Goal: Transaction & Acquisition: Purchase product/service

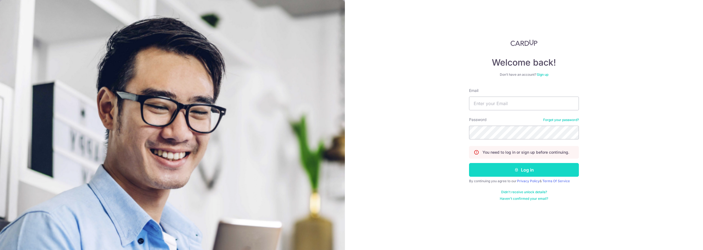
type input "[EMAIL_ADDRESS][DOMAIN_NAME]"
click at [549, 166] on button "Log in" at bounding box center [524, 170] width 110 height 14
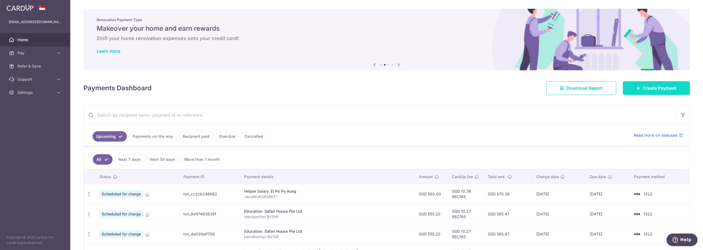
click at [645, 91] on span "Create Payment" at bounding box center [658, 88] width 33 height 7
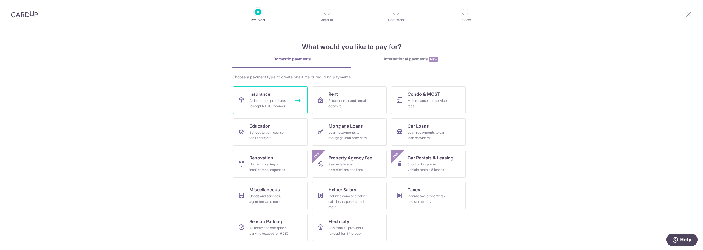
click at [277, 100] on div "All insurance premiums (except NTUC Income)" at bounding box center [269, 103] width 40 height 11
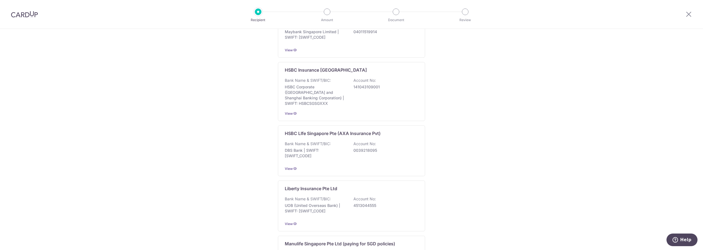
scroll to position [499, 0]
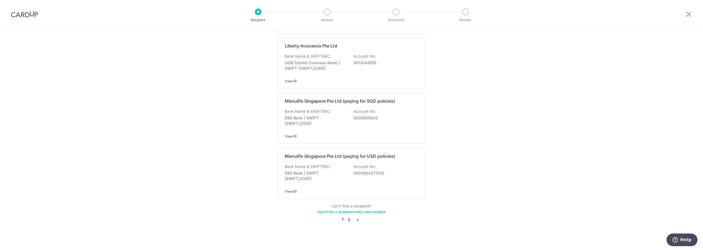
click at [347, 217] on link "2" at bounding box center [348, 220] width 7 height 7
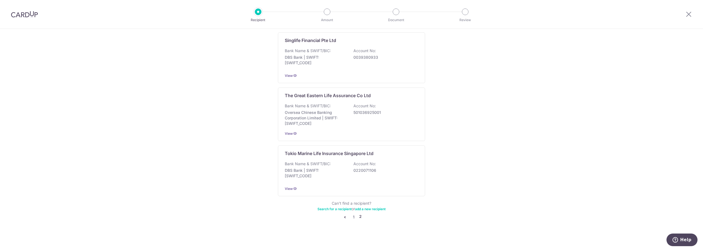
scroll to position [0, 0]
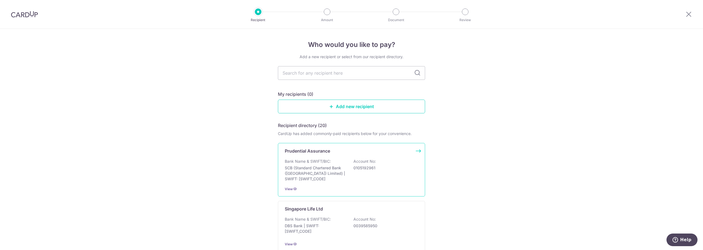
click at [385, 168] on p "0105192961" at bounding box center [383, 167] width 61 height 5
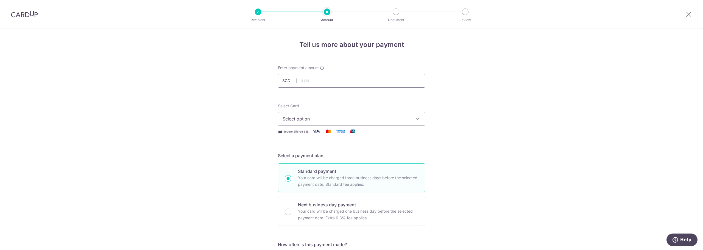
click at [305, 81] on input "text" at bounding box center [351, 81] width 147 height 14
type input "182.84"
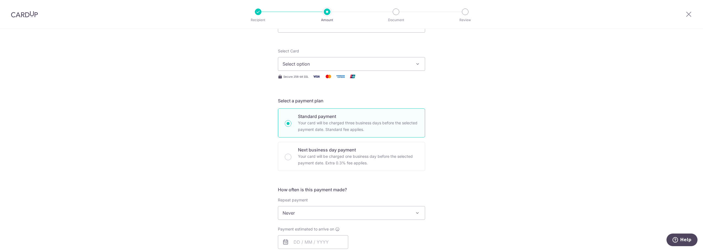
click at [359, 63] on span "Select option" at bounding box center [346, 64] width 128 height 7
click at [348, 100] on span "**** 1322" at bounding box center [351, 103] width 138 height 7
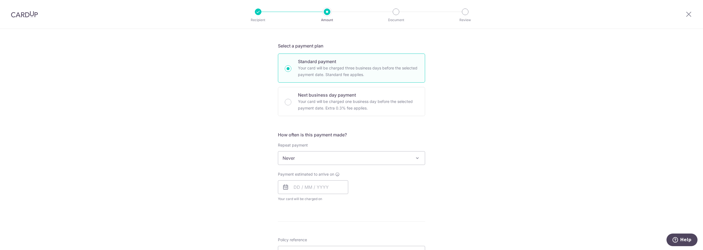
click at [393, 159] on span "Never" at bounding box center [351, 157] width 147 height 13
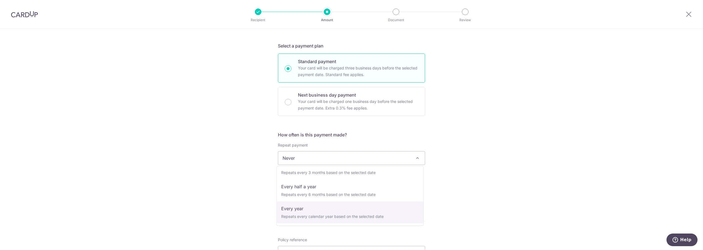
select select "6"
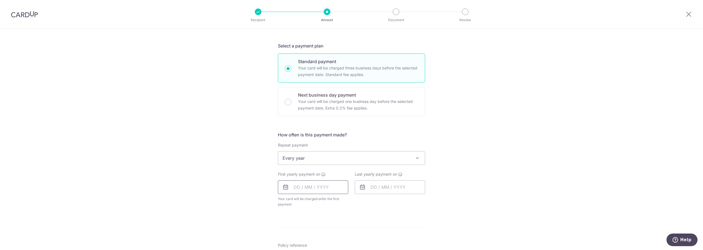
click at [306, 187] on input "text" at bounding box center [313, 187] width 70 height 14
click at [331, 248] on link "14" at bounding box center [332, 248] width 9 height 9
type input "14/08/2025"
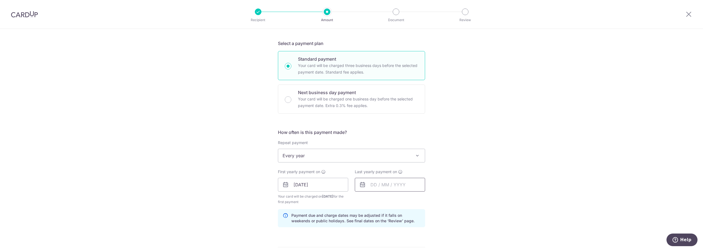
click at [386, 188] on input "text" at bounding box center [390, 185] width 70 height 14
click at [428, 224] on link "1" at bounding box center [431, 223] width 9 height 9
type input "01/08/2026"
click at [480, 208] on div "Tell us more about your payment Enter payment amount SGD 182.84 182.84 Select C…" at bounding box center [351, 179] width 703 height 524
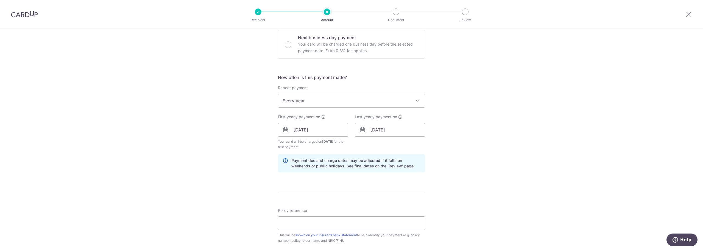
click at [341, 222] on input "Policy reference" at bounding box center [351, 224] width 147 height 14
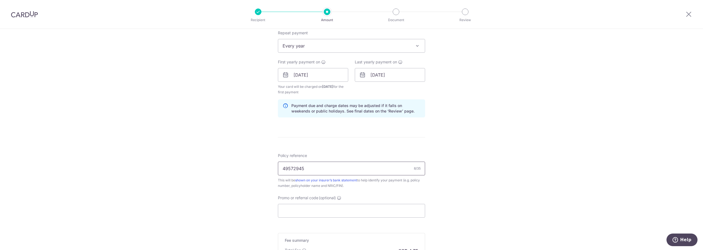
scroll to position [249, 0]
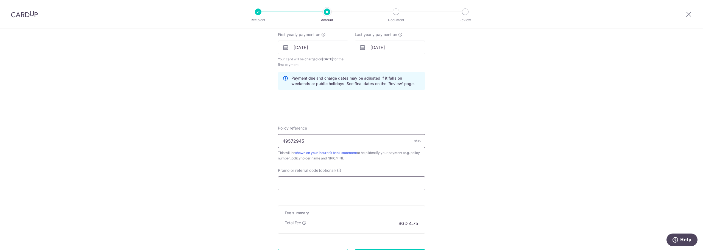
type input "49572945"
click at [318, 186] on input "Promo or referral code (optional)" at bounding box center [351, 183] width 147 height 14
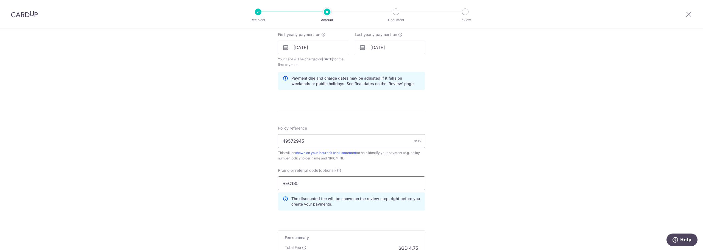
scroll to position [304, 0]
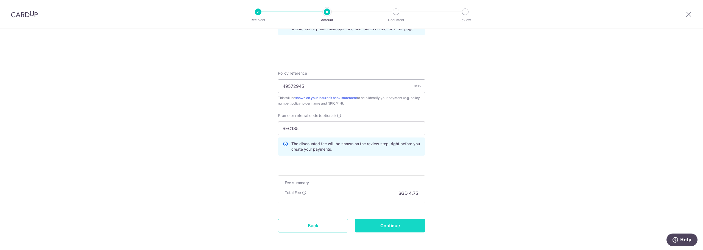
type input "REC185"
click at [399, 224] on input "Continue" at bounding box center [390, 226] width 70 height 14
type input "Create Schedule"
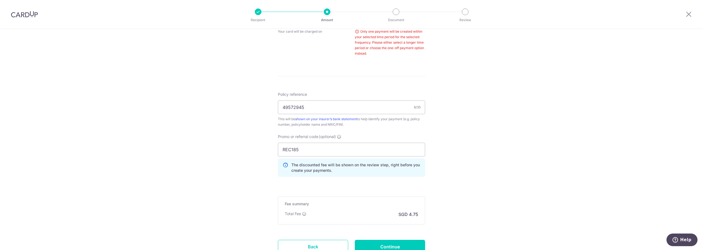
scroll to position [250, 0]
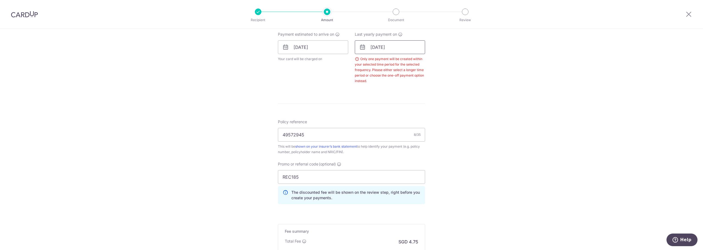
click at [407, 48] on input "01/08/2026" at bounding box center [390, 47] width 70 height 14
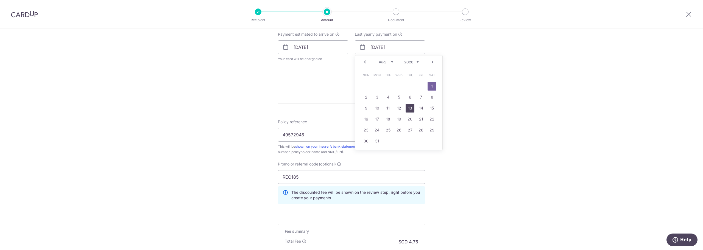
click at [407, 106] on link "13" at bounding box center [409, 108] width 9 height 9
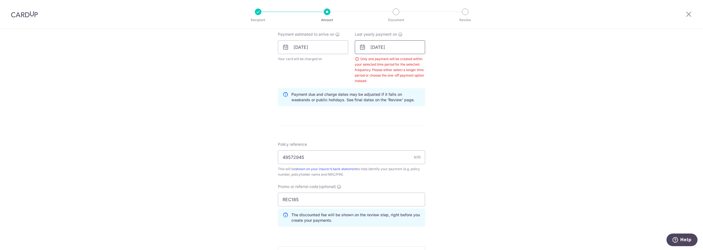
click at [412, 45] on input "13/08/2026" at bounding box center [390, 47] width 70 height 14
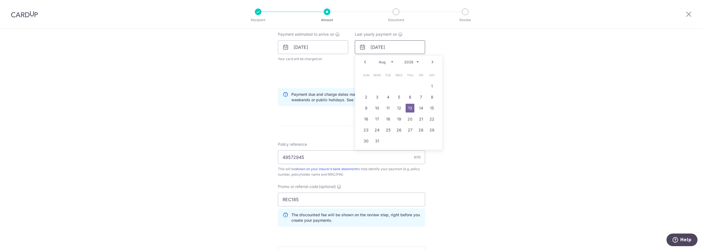
scroll to position [222, 0]
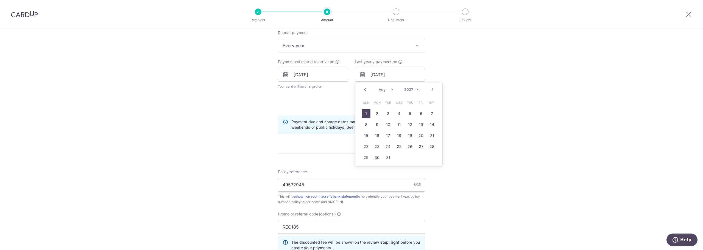
click at [365, 112] on link "1" at bounding box center [365, 113] width 9 height 9
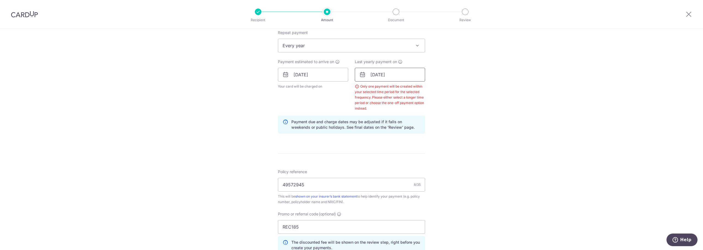
click at [382, 74] on input "01/08/2027" at bounding box center [390, 75] width 70 height 14
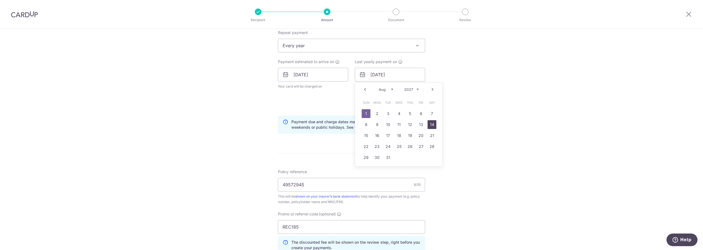
click at [429, 124] on link "14" at bounding box center [431, 124] width 9 height 9
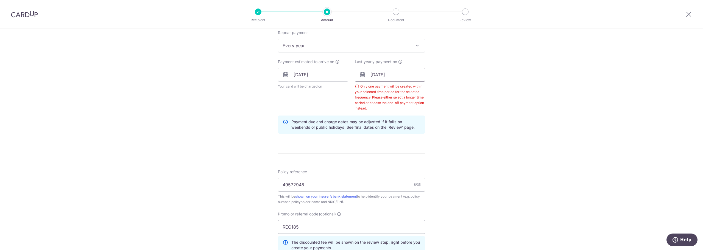
click at [387, 78] on input "14/08/2027" at bounding box center [390, 75] width 70 height 14
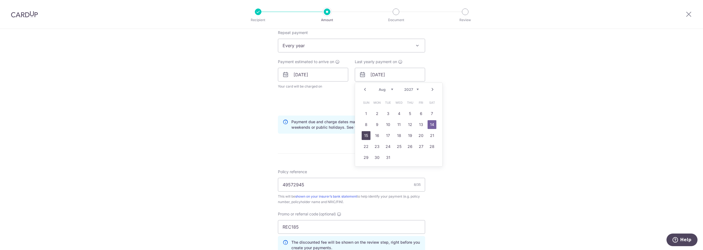
click at [365, 135] on link "15" at bounding box center [365, 135] width 9 height 9
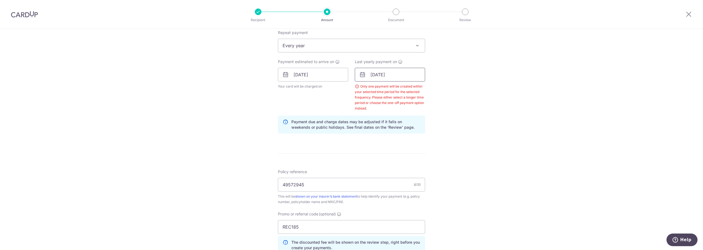
click at [395, 77] on input "15/08/2027" at bounding box center [390, 75] width 70 height 14
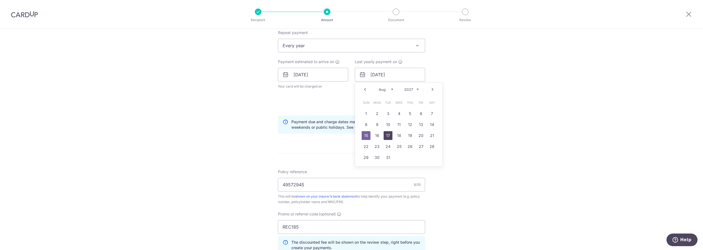
click at [384, 134] on link "17" at bounding box center [387, 135] width 9 height 9
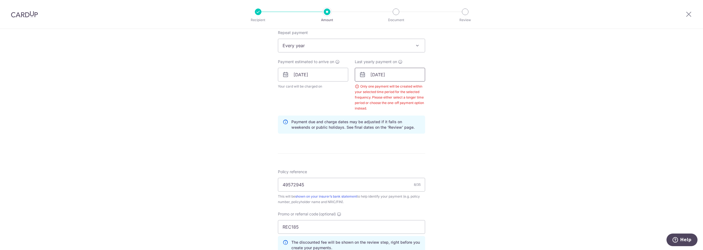
click at [399, 74] on input "17/08/2027" at bounding box center [390, 75] width 70 height 14
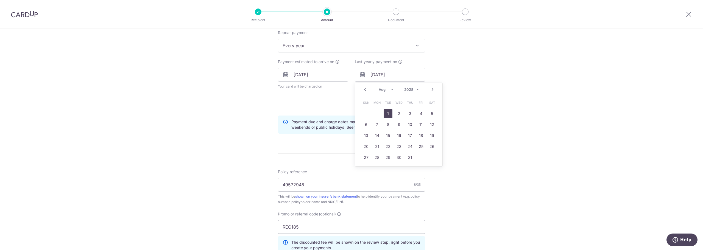
click at [387, 113] on link "1" at bounding box center [387, 113] width 9 height 9
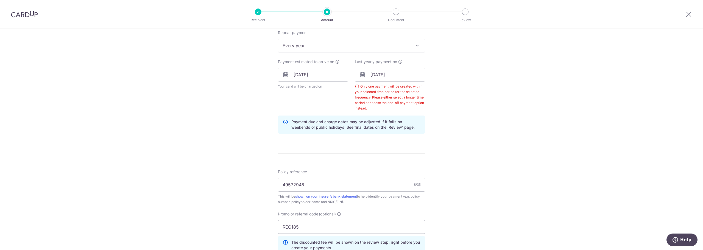
scroll to position [167, 0]
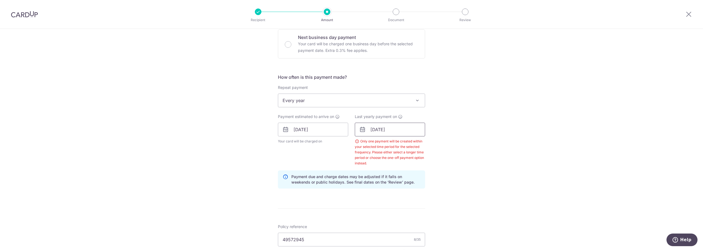
click at [415, 127] on input "01/08/2028" at bounding box center [390, 130] width 70 height 14
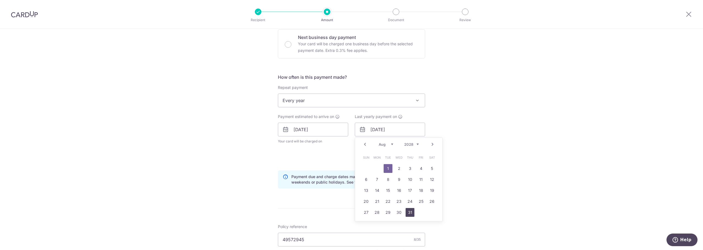
click at [408, 210] on link "31" at bounding box center [409, 212] width 9 height 9
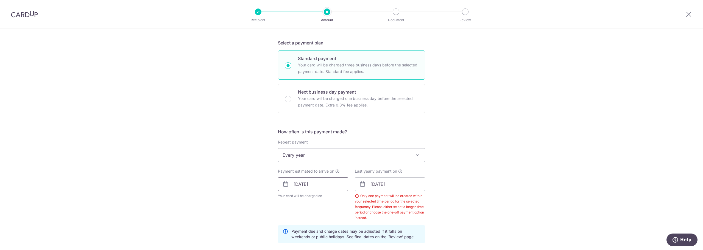
scroll to position [113, 0]
click at [313, 187] on input "14/08/2025" at bounding box center [313, 185] width 70 height 14
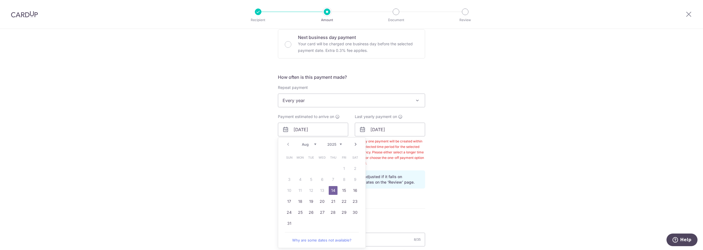
click at [493, 169] on div "Tell us more about your payment Enter payment amount SGD 182.84 182.84 Select C…" at bounding box center [351, 144] width 703 height 566
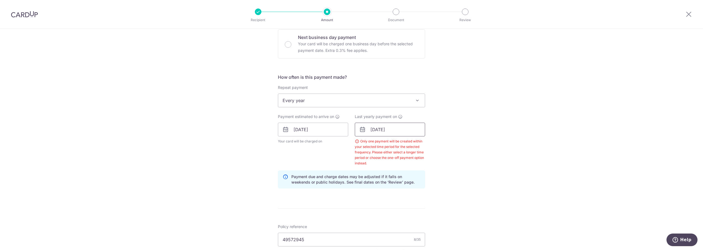
drag, startPoint x: 416, startPoint y: 131, endPoint x: 409, endPoint y: 127, distance: 8.2
click at [409, 127] on input "31/08/2028" at bounding box center [390, 130] width 70 height 14
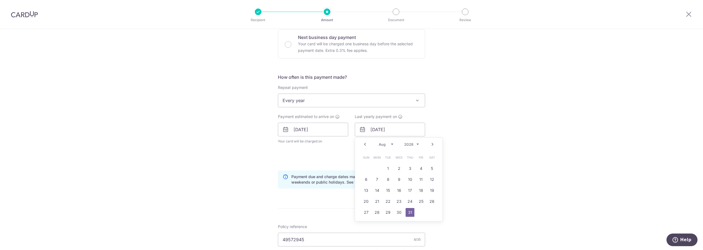
click at [418, 144] on div "Prev Next Jan Feb Mar Apr May Jun Jul Aug Sep Oct Nov Dec 2025 2026 2027 2028 2…" at bounding box center [398, 144] width 87 height 13
click at [417, 144] on div "Prev Next Jan Feb Mar Apr May Jun Jul Aug Sep Oct Nov Dec 2025 2026 2027 2028 2…" at bounding box center [398, 144] width 87 height 13
click at [431, 211] on link "31" at bounding box center [431, 212] width 9 height 9
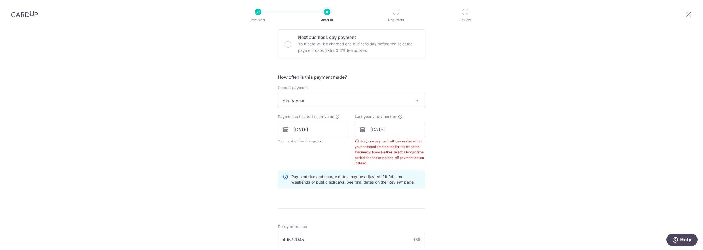
click at [391, 130] on input "31/08/2030" at bounding box center [390, 130] width 70 height 14
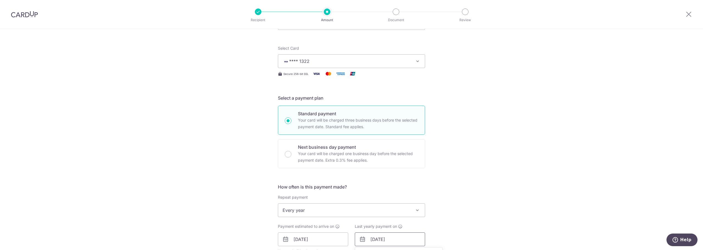
scroll to position [85, 0]
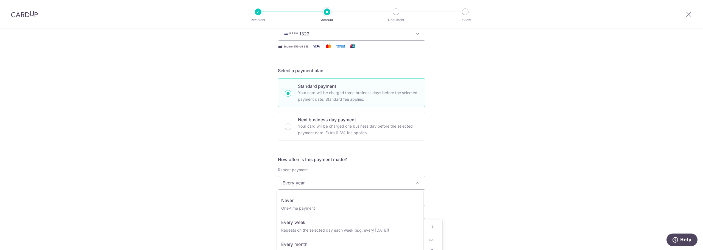
click at [414, 184] on span at bounding box center [417, 182] width 7 height 7
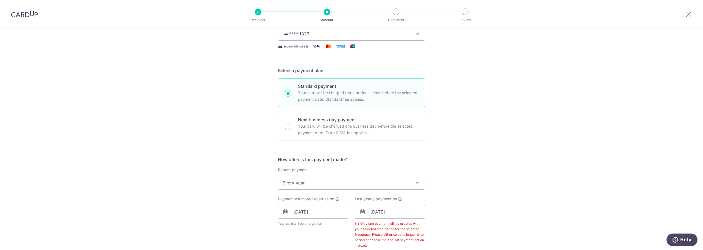
click at [479, 196] on div "Tell us more about your payment Enter payment amount SGD 182.84 182.84 Select C…" at bounding box center [351, 227] width 703 height 566
drag, startPoint x: 415, startPoint y: 215, endPoint x: 413, endPoint y: 213, distance: 3.5
click at [413, 213] on input "31/08/2030" at bounding box center [390, 212] width 70 height 14
click at [545, 199] on div "Tell us more about your payment Enter payment amount SGD 182.84 182.84 Select C…" at bounding box center [351, 227] width 703 height 566
click at [402, 213] on input "31/08/2030" at bounding box center [390, 212] width 70 height 14
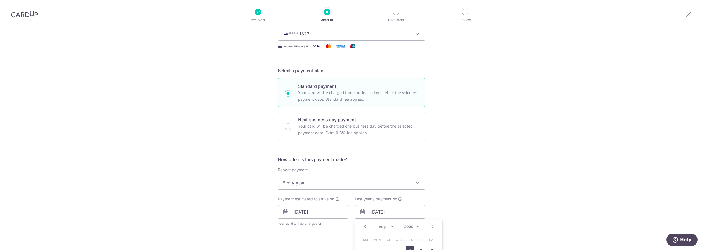
click at [411, 249] on link "1" at bounding box center [409, 250] width 9 height 9
type input "01/08/2030"
click at [483, 191] on div "Tell us more about your payment Enter payment amount SGD 182.84 182.84 Select C…" at bounding box center [351, 227] width 703 height 566
click at [374, 182] on span "Every year" at bounding box center [351, 182] width 147 height 13
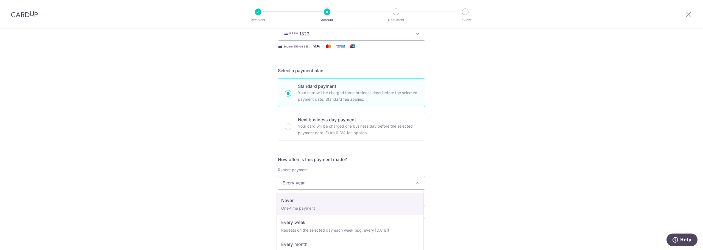
select select "1"
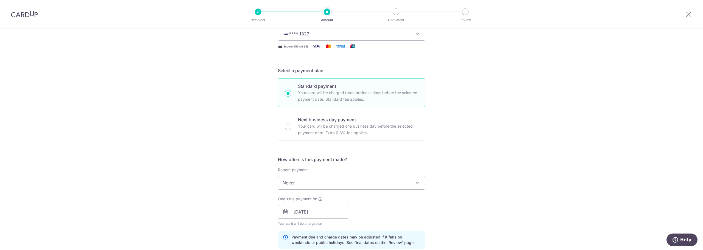
click at [477, 177] on div "Tell us more about your payment Enter payment amount SGD 182.84 182.84 Select C…" at bounding box center [351, 216] width 703 height 544
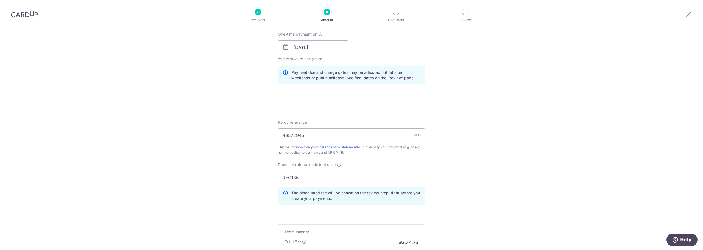
click at [320, 179] on input "REC185" at bounding box center [351, 178] width 147 height 14
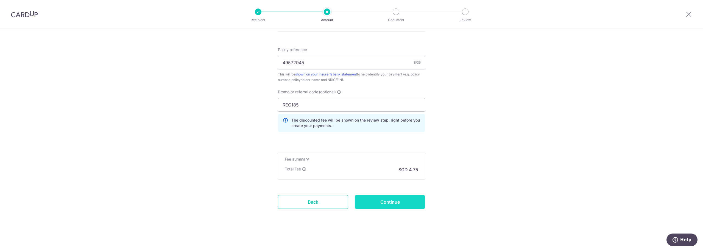
click at [400, 201] on input "Continue" at bounding box center [390, 202] width 70 height 14
type input "Create Schedule"
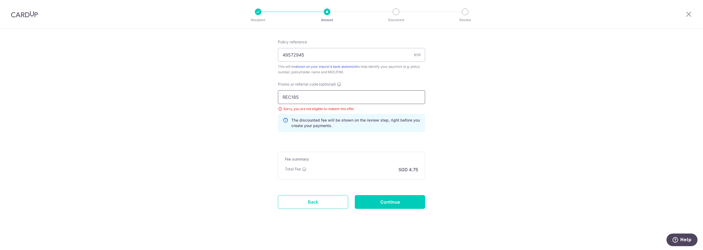
drag, startPoint x: 316, startPoint y: 101, endPoint x: 187, endPoint y: 85, distance: 130.2
type input "off225"
click at [400, 206] on input "Continue" at bounding box center [390, 202] width 70 height 14
type input "Update Schedule"
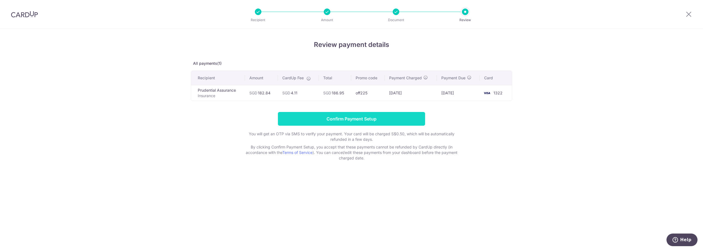
click at [350, 120] on input "Confirm Payment Setup" at bounding box center [351, 119] width 147 height 14
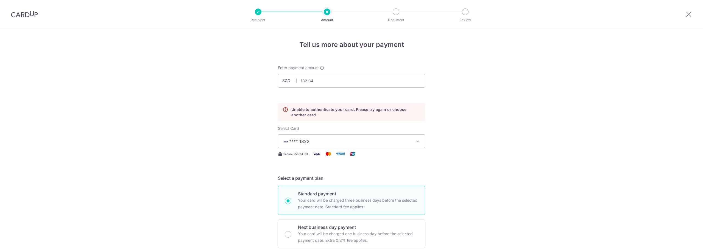
scroll to position [74, 0]
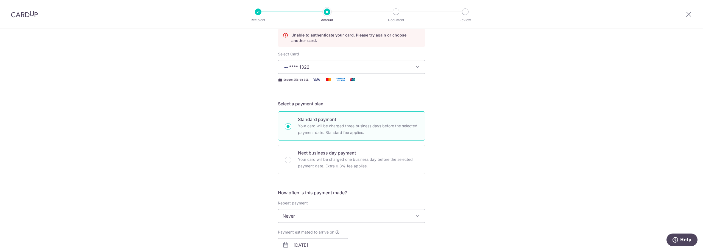
click at [396, 68] on span "**** 1322" at bounding box center [346, 67] width 128 height 7
click at [375, 101] on link "**** 1322" at bounding box center [351, 106] width 147 height 13
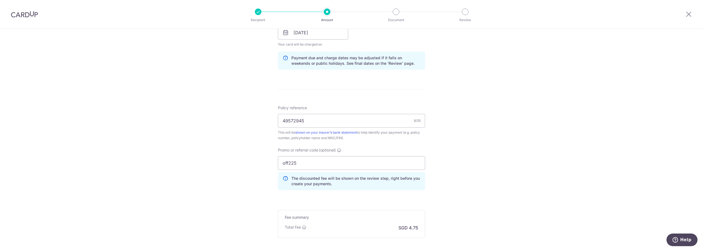
scroll to position [321, 0]
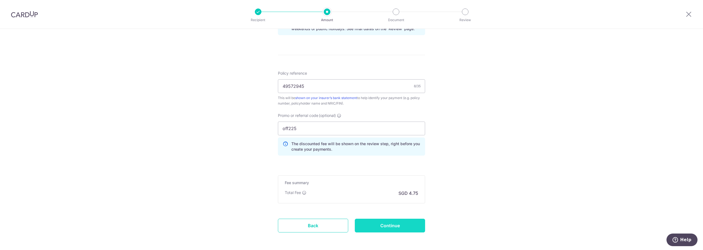
click at [384, 223] on input "Continue" at bounding box center [390, 226] width 70 height 14
type input "Update Schedule"
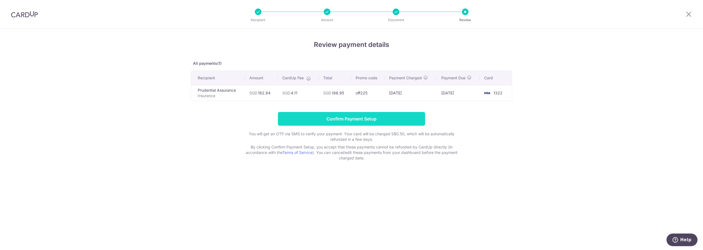
click at [392, 113] on input "Confirm Payment Setup" at bounding box center [351, 119] width 147 height 14
